Goal: Transaction & Acquisition: Purchase product/service

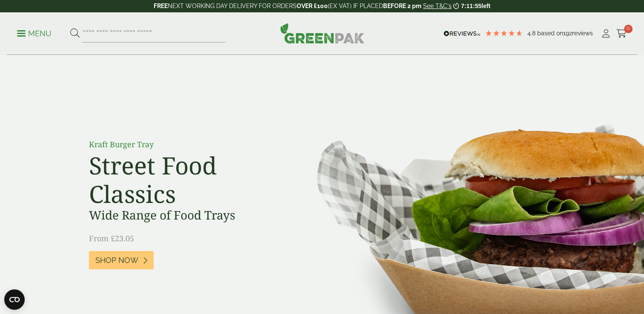
click at [33, 33] on p "Menu" at bounding box center [34, 33] width 34 height 10
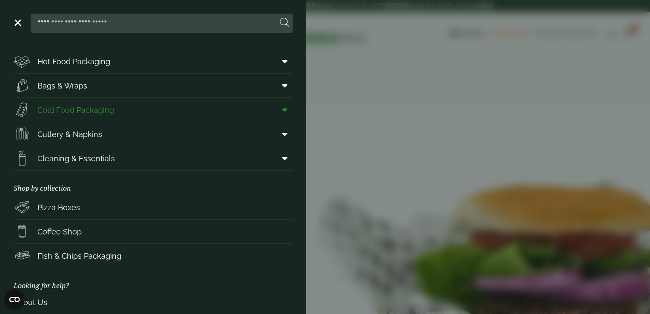
scroll to position [107, 0]
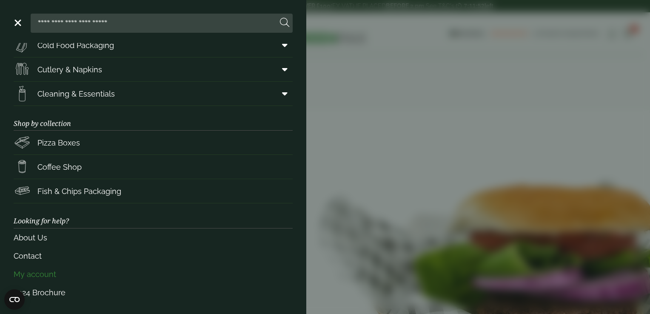
click at [53, 274] on link "My account" at bounding box center [153, 274] width 279 height 18
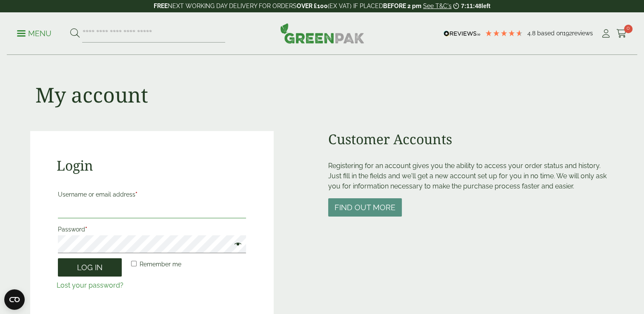
type input "**********"
click at [83, 268] on button "Log in" at bounding box center [90, 267] width 64 height 18
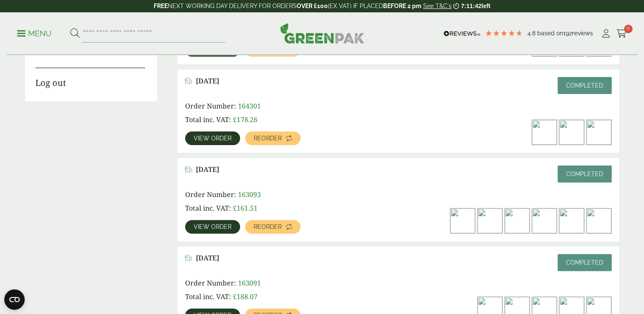
scroll to position [128, 0]
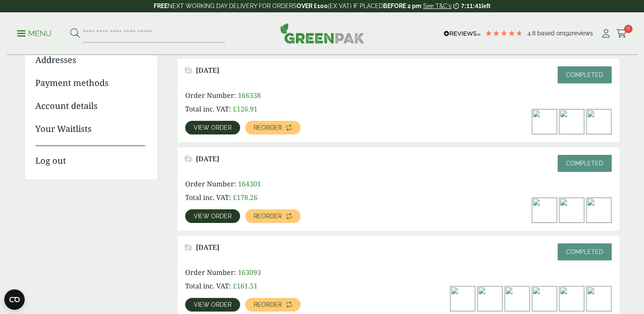
click at [213, 127] on span "View order" at bounding box center [213, 128] width 38 height 6
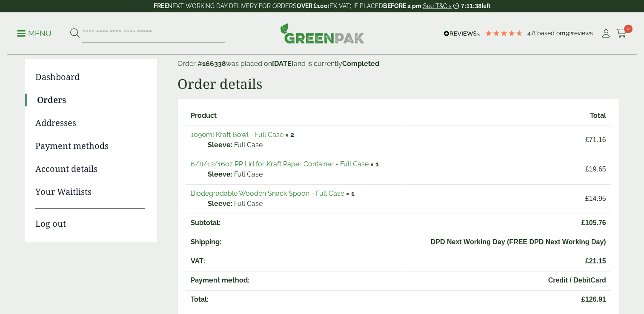
scroll to position [85, 0]
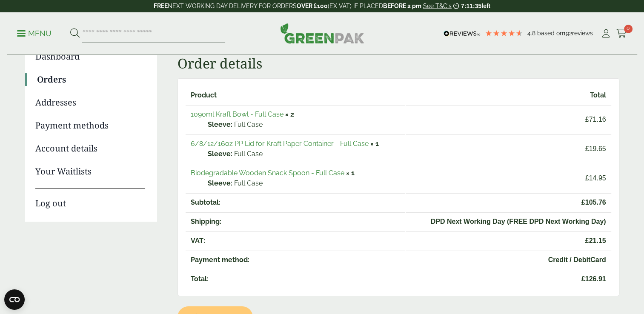
click at [265, 113] on link "1090ml Kraft Bowl - Full Case" at bounding box center [237, 114] width 93 height 8
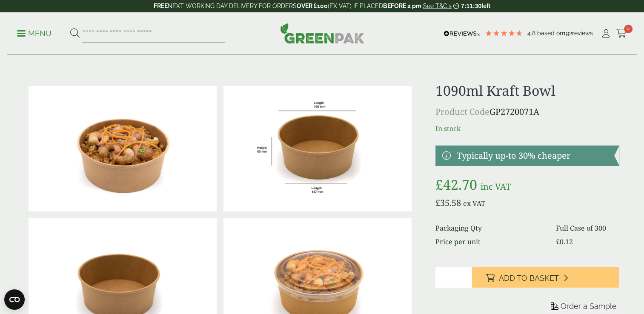
type input "*"
click at [466, 274] on input "*" at bounding box center [453, 277] width 37 height 20
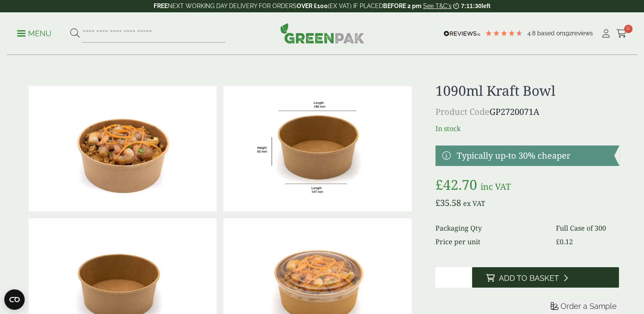
click at [510, 279] on span "Add to Basket" at bounding box center [528, 278] width 60 height 9
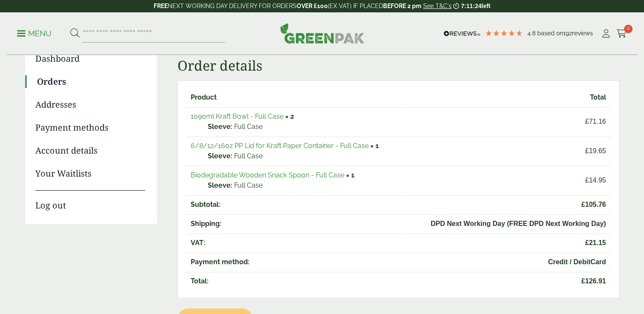
scroll to position [85, 0]
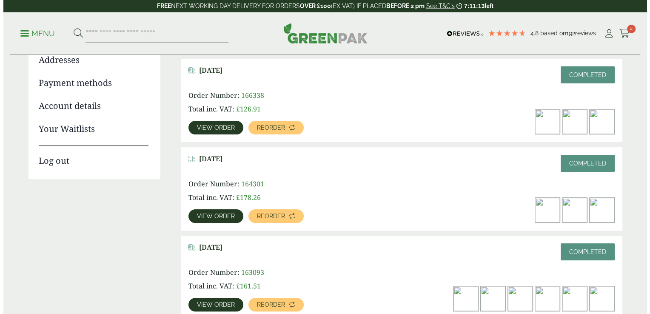
scroll to position [128, 0]
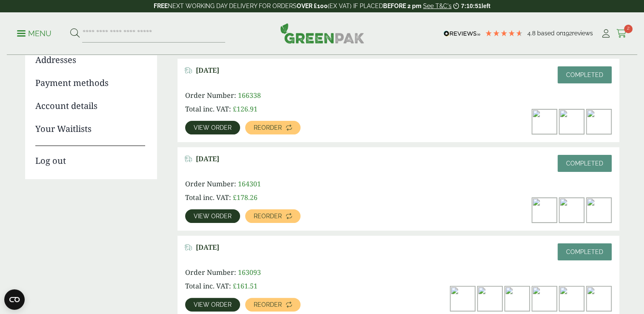
click at [626, 30] on span "2" at bounding box center [628, 29] width 9 height 9
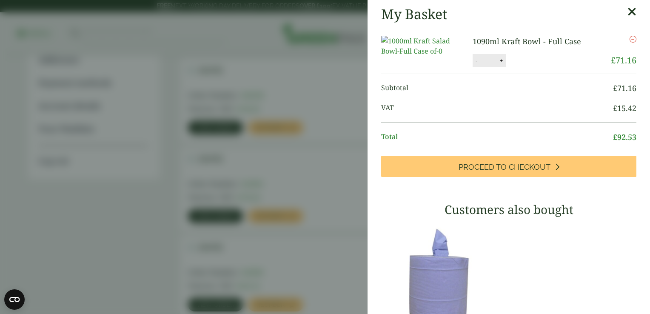
scroll to position [0, 0]
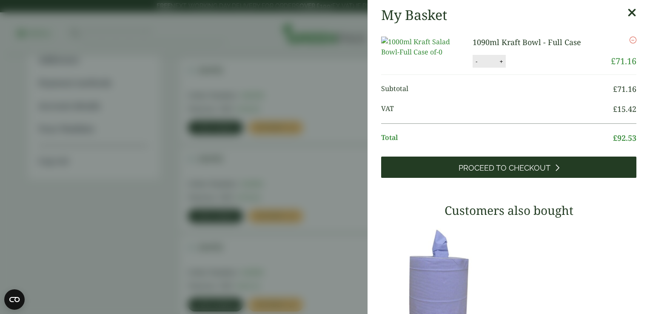
click at [532, 173] on span "Proceed to Checkout" at bounding box center [505, 167] width 92 height 9
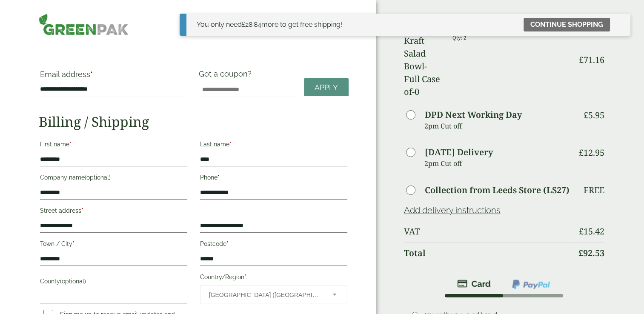
click at [342, 130] on div "**********" at bounding box center [194, 225] width 310 height 222
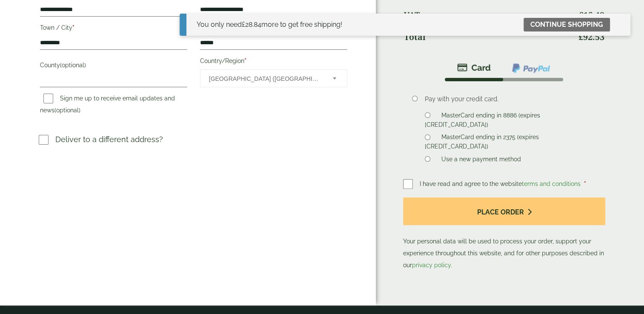
scroll to position [255, 0]
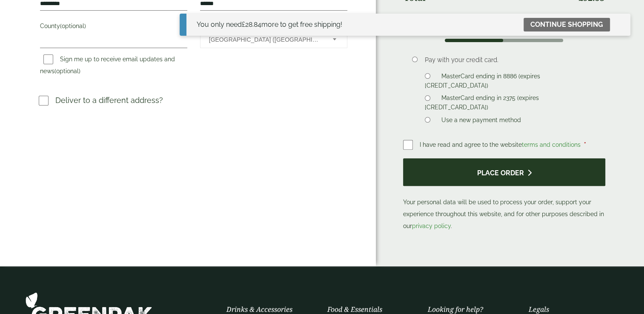
click at [540, 158] on button "Place order" at bounding box center [504, 172] width 202 height 28
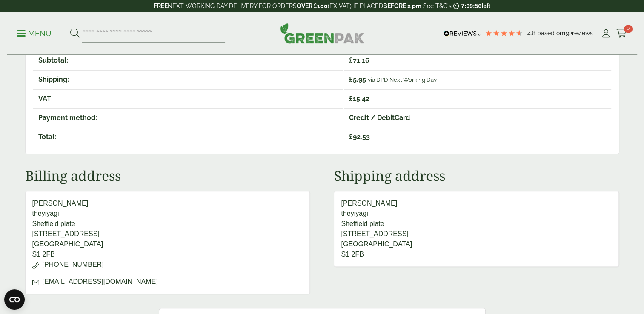
scroll to position [213, 0]
